Goal: Navigation & Orientation: Understand site structure

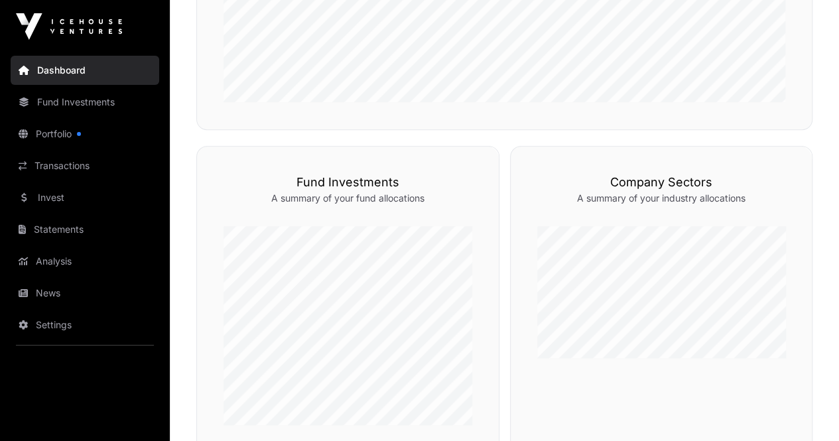
scroll to position [796, 0]
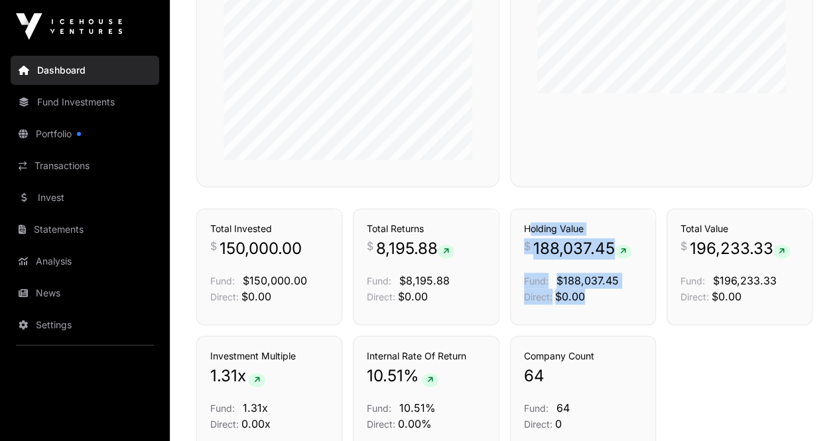
drag, startPoint x: 524, startPoint y: 220, endPoint x: 626, endPoint y: 294, distance: 126.3
click at [626, 294] on div "Holdings Holding Value $ 188,037.45 Fund: $188,037.45 Direct: $0.00" at bounding box center [583, 266] width 146 height 117
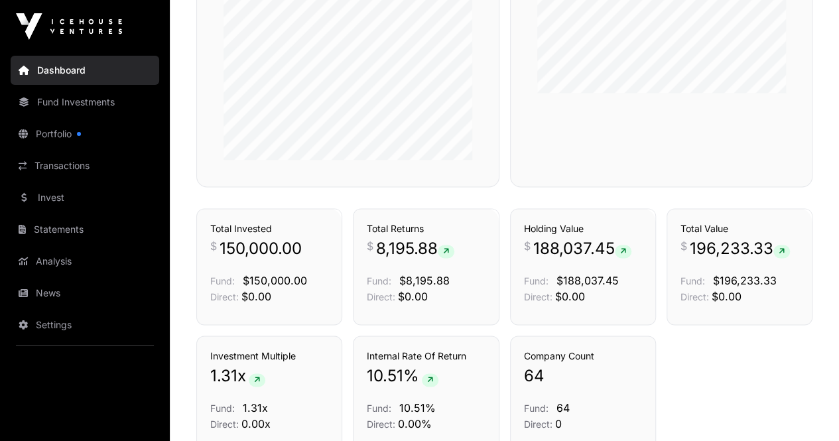
click at [721, 378] on div "Investment Multiple 1.31 x Fund: 1.31x Direct: 0.00x Internal Rate Of Return 10…" at bounding box center [504, 394] width 616 height 117
click at [29, 294] on link "News" at bounding box center [85, 293] width 149 height 29
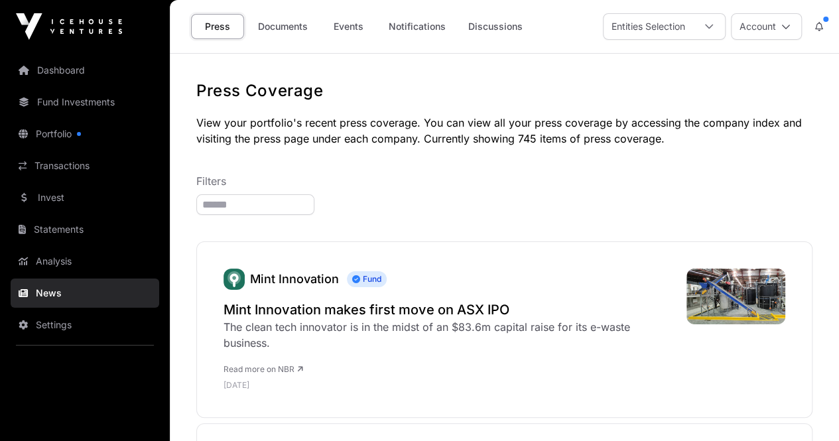
click at [285, 14] on link "Documents" at bounding box center [282, 26] width 67 height 25
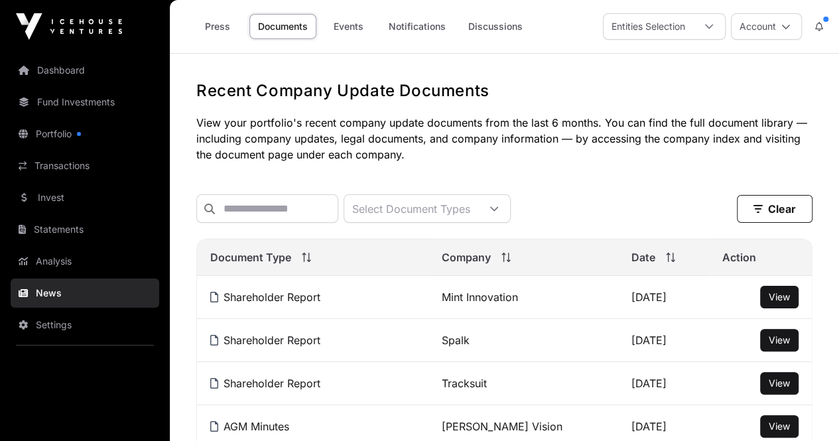
click at [62, 107] on link "Fund Investments" at bounding box center [85, 102] width 149 height 29
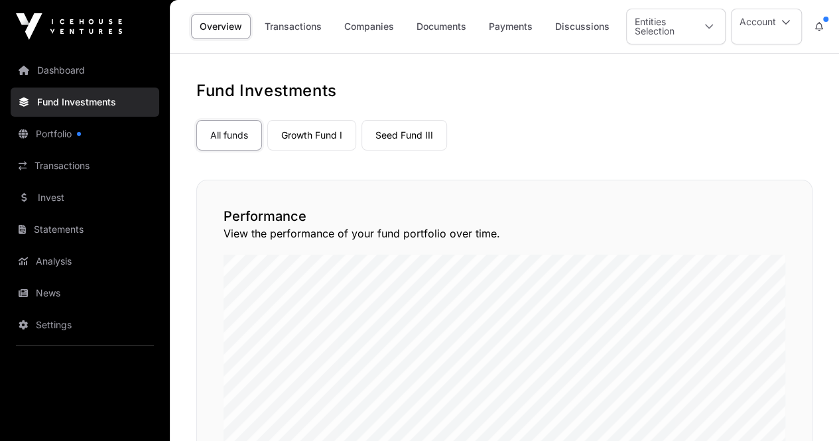
click at [374, 48] on div "Overview Transactions Companies Documents Payments Discussions Entities Selecti…" at bounding box center [504, 26] width 653 height 53
click at [367, 31] on link "Companies" at bounding box center [369, 26] width 67 height 25
